Goal: Find contact information: Find contact information

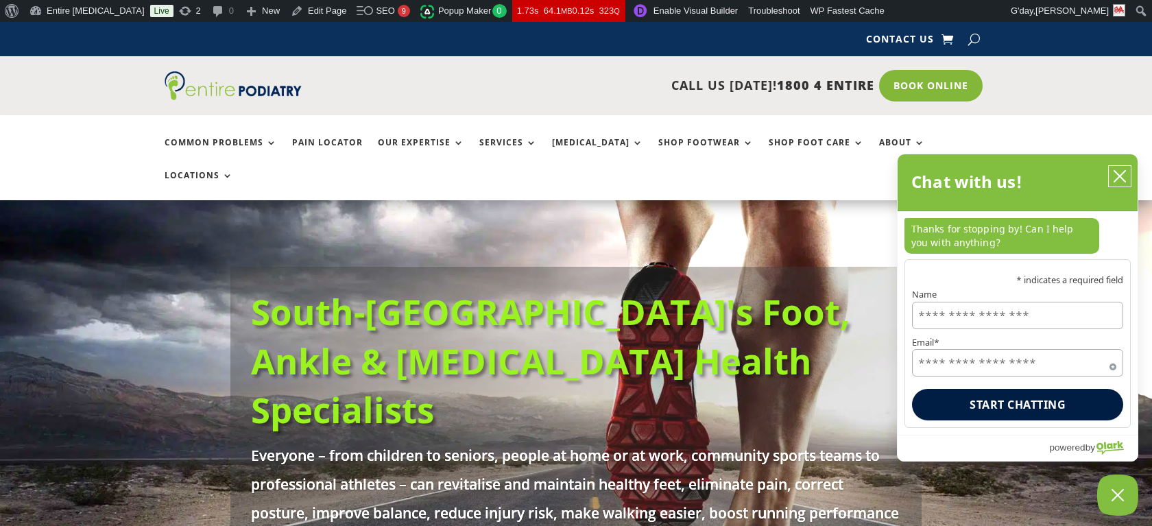
click at [1120, 178] on icon "close chatbox" at bounding box center [1120, 176] width 14 height 14
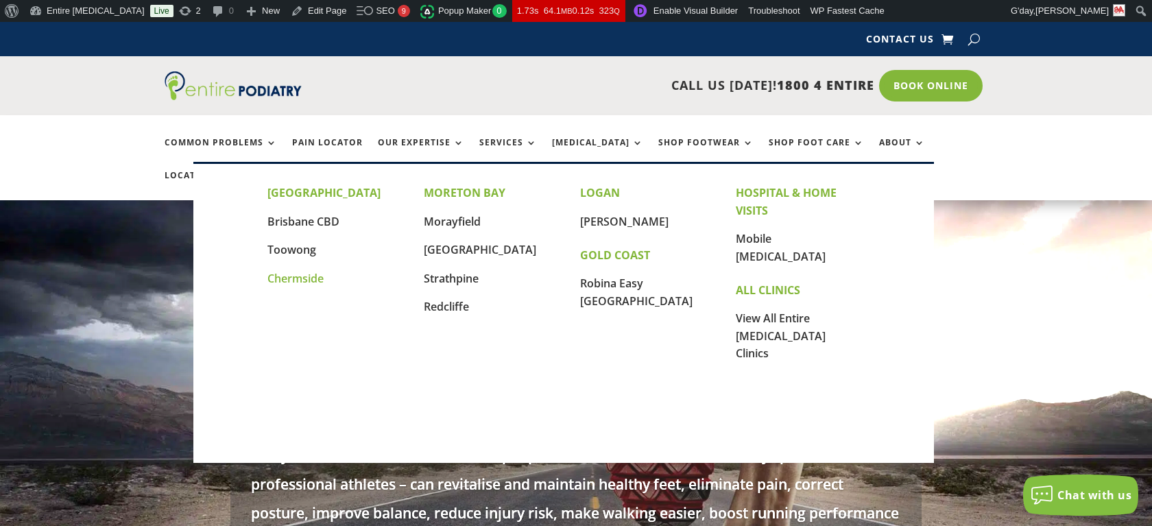
click at [304, 279] on link "Chermside" at bounding box center [295, 278] width 56 height 15
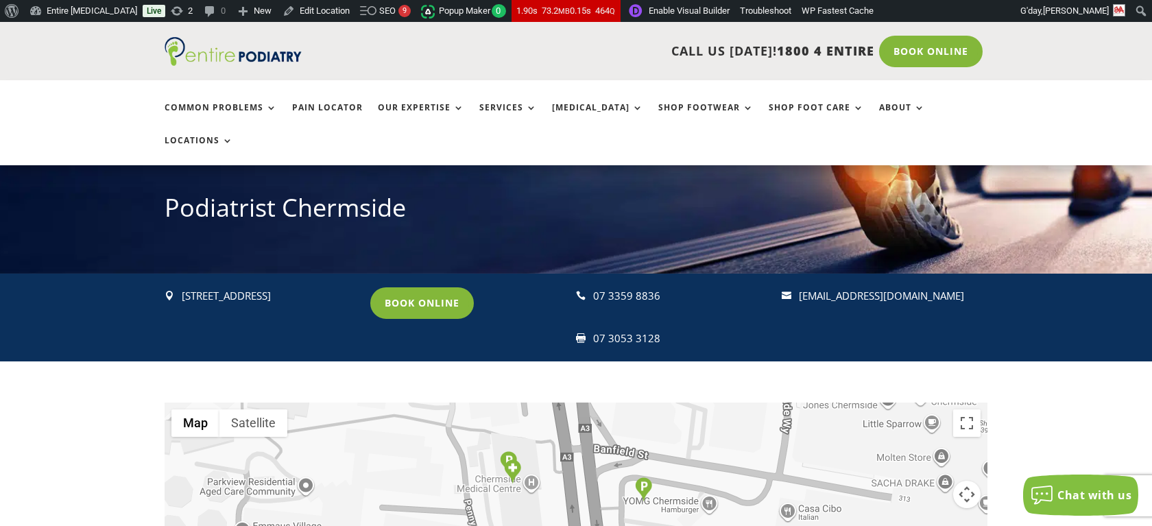
drag, startPoint x: 981, startPoint y: 267, endPoint x: 184, endPoint y: 263, distance: 797.2
click at [184, 274] on div " [STREET_ADDRESS] Book Online  07 3359 8836  07 3053 3128  [EMAIL_ADDRESS][…" at bounding box center [576, 318] width 823 height 88
copy div "[STREET_ADDRESS] Book Online  07 3359 8836  07 3053 3128  [EMAIL_ADDRESS][DO…"
